Goal: Task Accomplishment & Management: Manage account settings

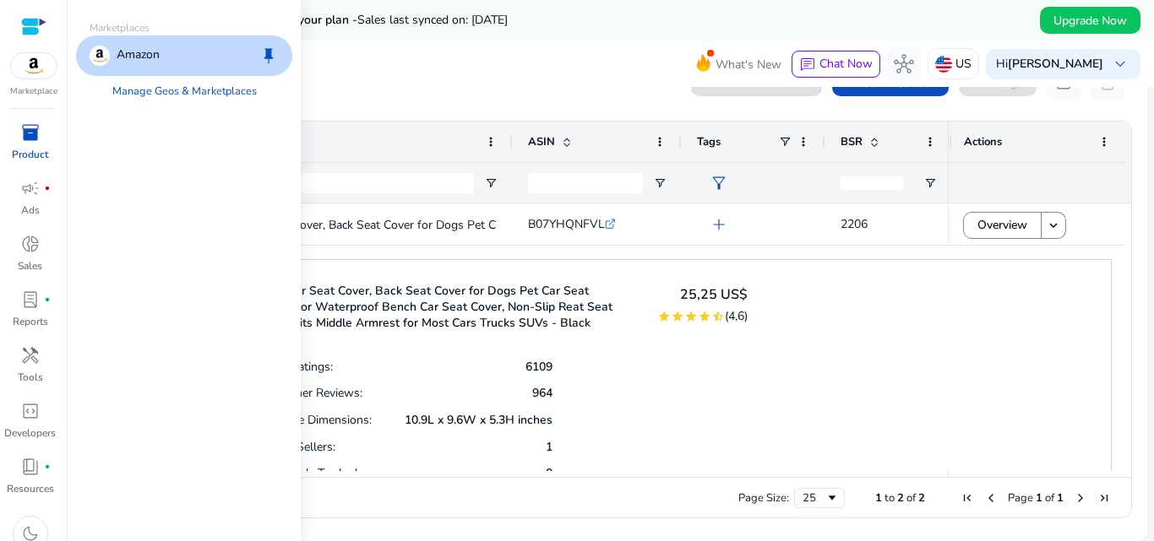
click at [39, 63] on img at bounding box center [34, 65] width 46 height 25
click at [172, 92] on link "Manage Geos & Marketplaces" at bounding box center [184, 91] width 171 height 30
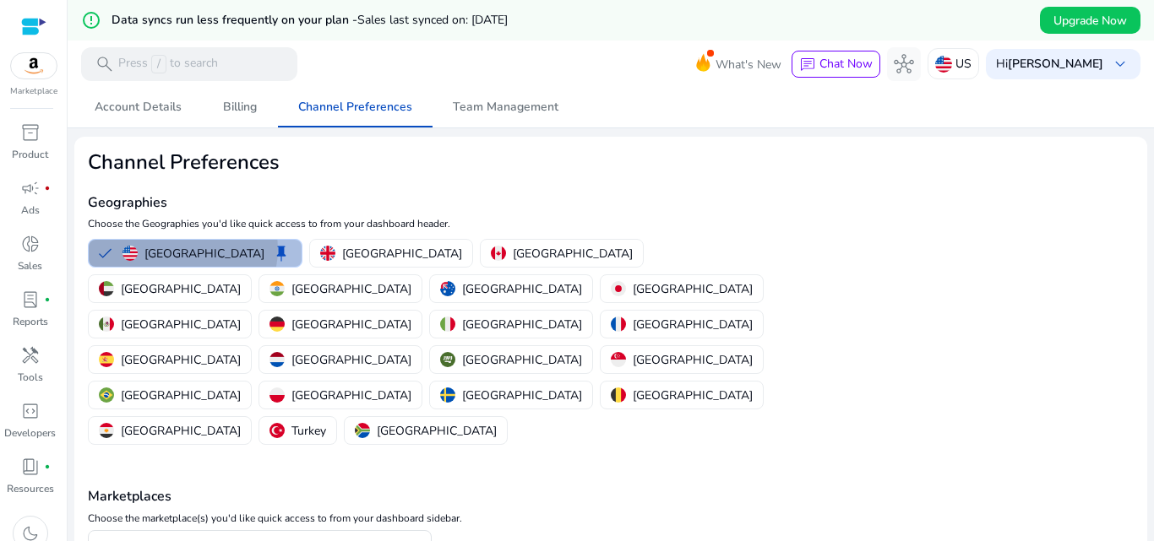
click at [182, 249] on p "[GEOGRAPHIC_DATA]" at bounding box center [204, 254] width 120 height 18
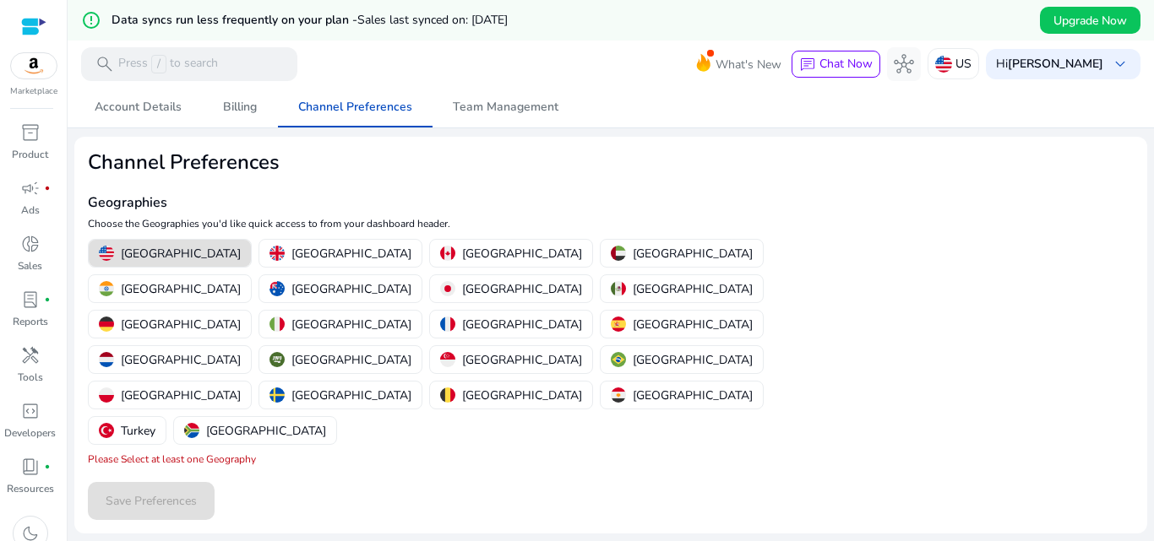
scroll to position [41, 0]
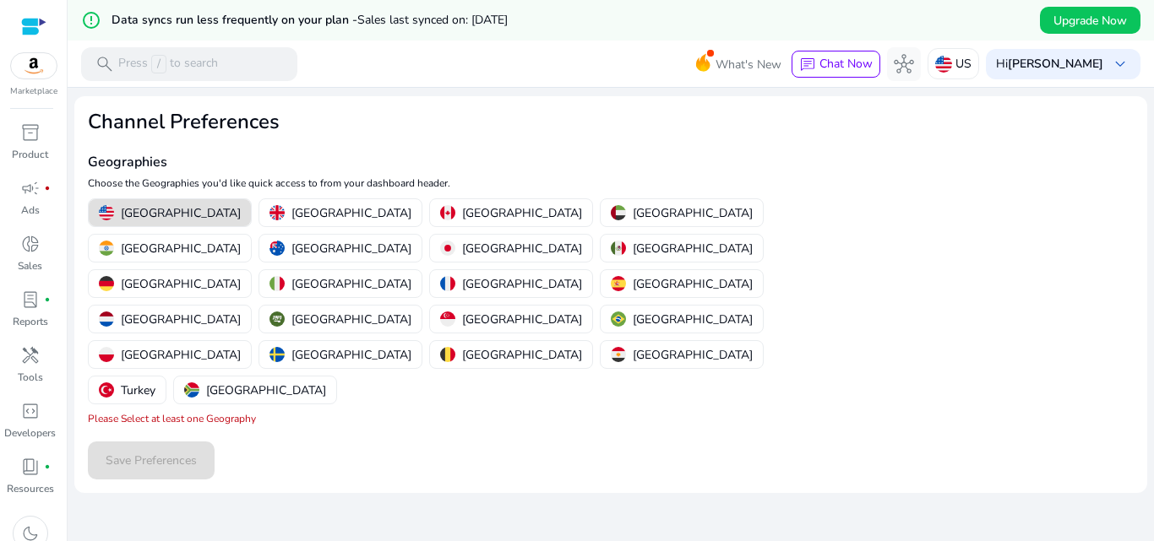
click at [139, 209] on p "[GEOGRAPHIC_DATA]" at bounding box center [181, 213] width 120 height 18
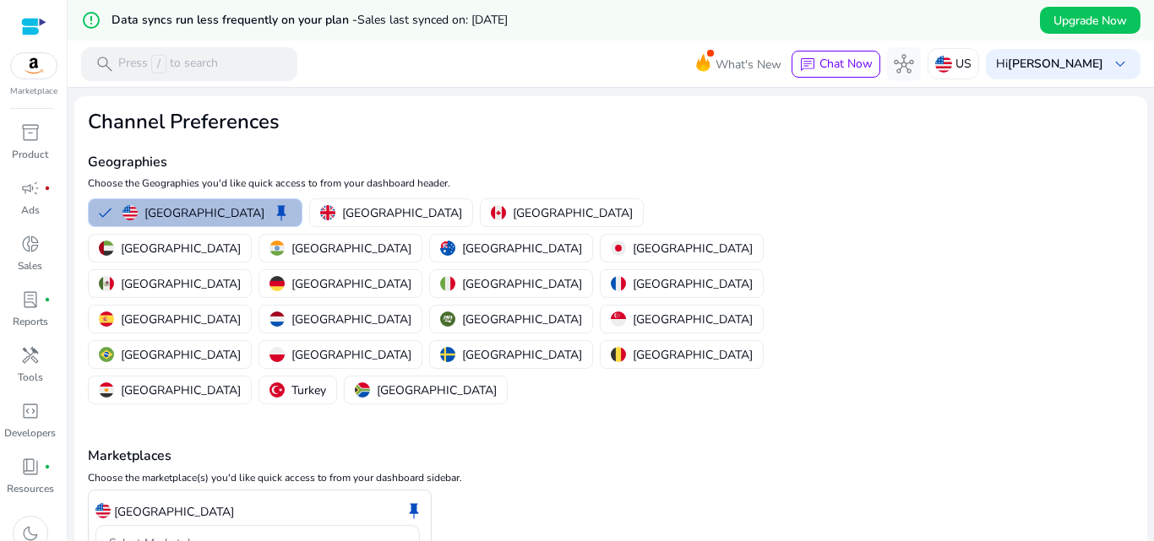
scroll to position [87, 0]
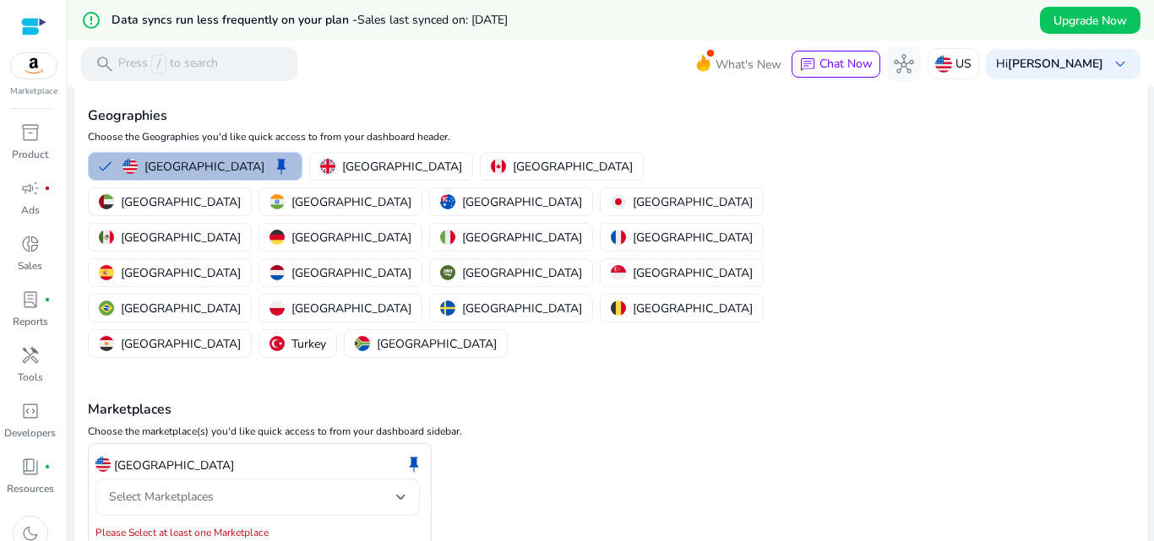
click at [392, 488] on div "Select Marketplaces" at bounding box center [252, 497] width 287 height 19
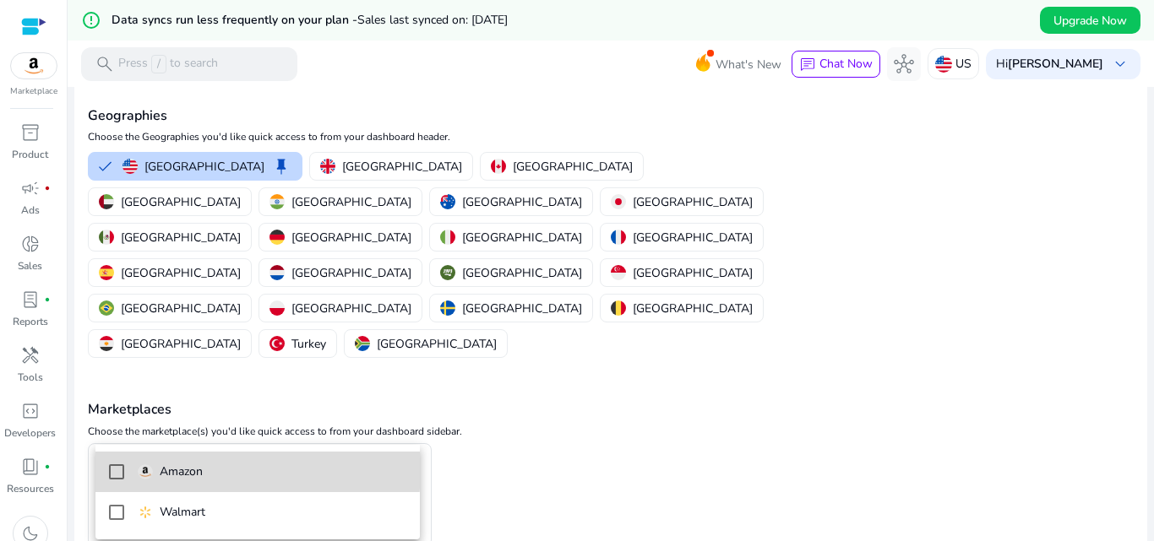
click at [173, 469] on p "Amazon" at bounding box center [181, 472] width 43 height 19
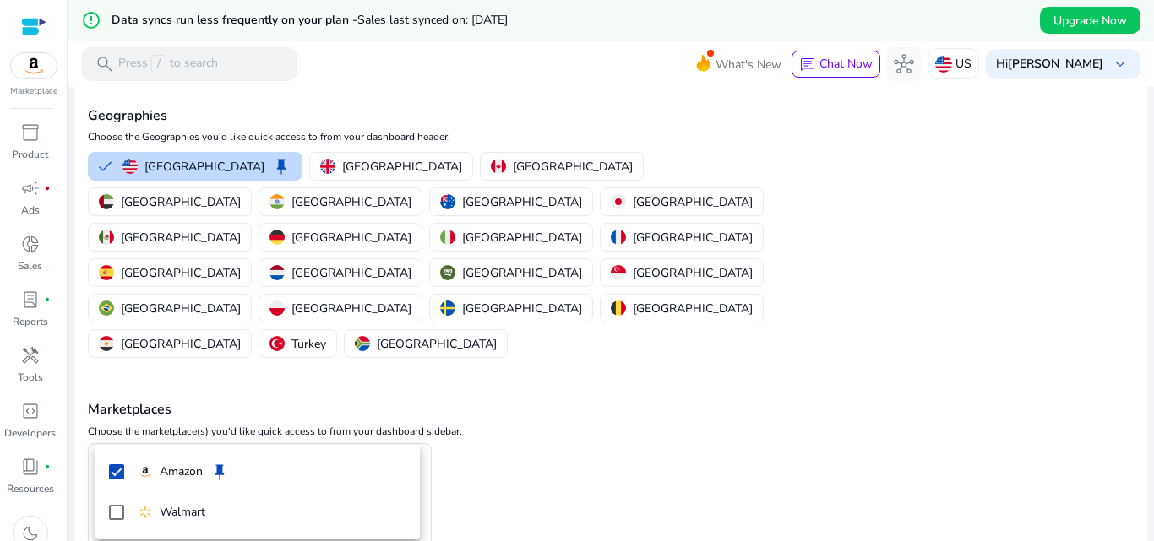
click at [779, 345] on div at bounding box center [577, 270] width 1154 height 541
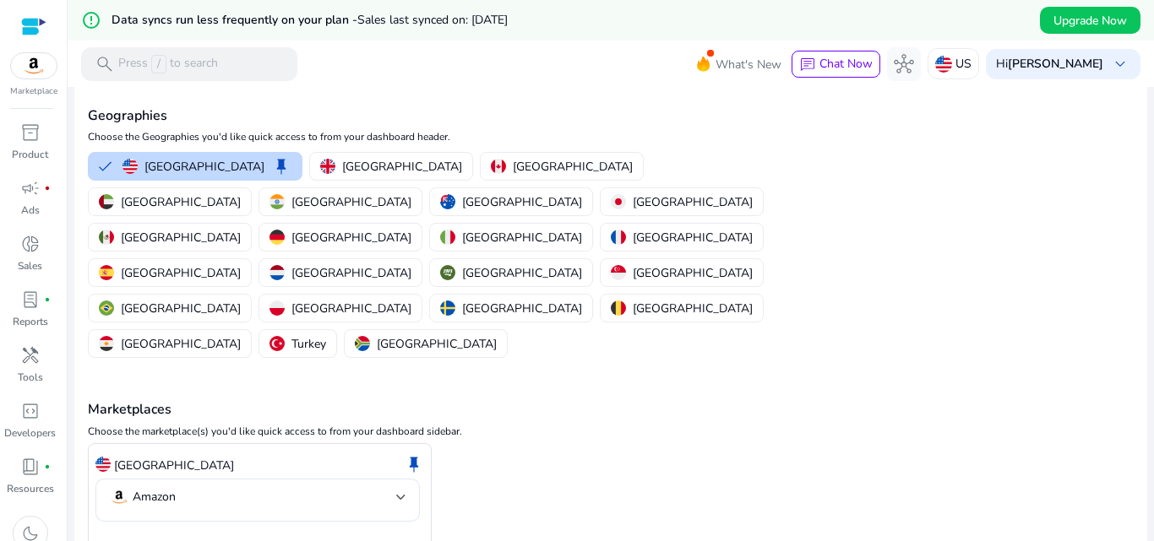
scroll to position [93, 0]
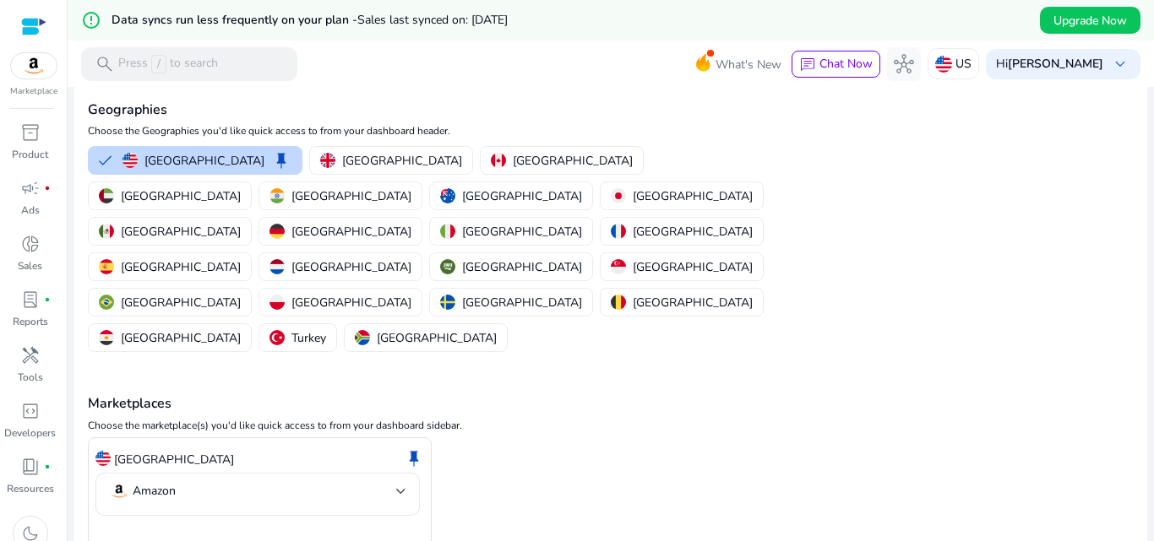
drag, startPoint x: 144, startPoint y: 503, endPoint x: 153, endPoint y: 499, distance: 10.2
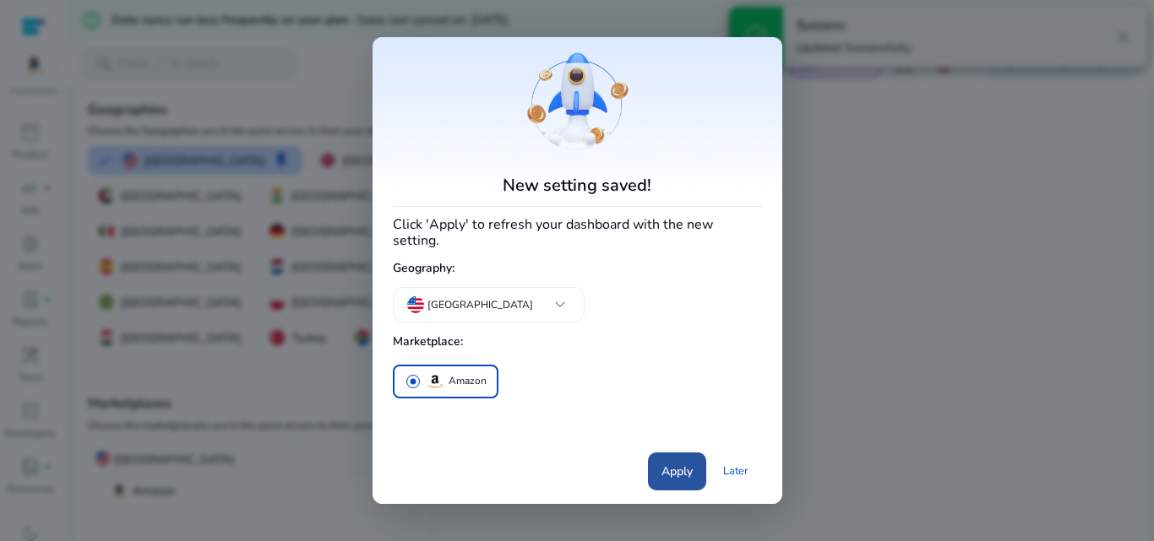
click at [659, 465] on span at bounding box center [677, 471] width 58 height 41
